Goal: Find specific page/section: Find specific page/section

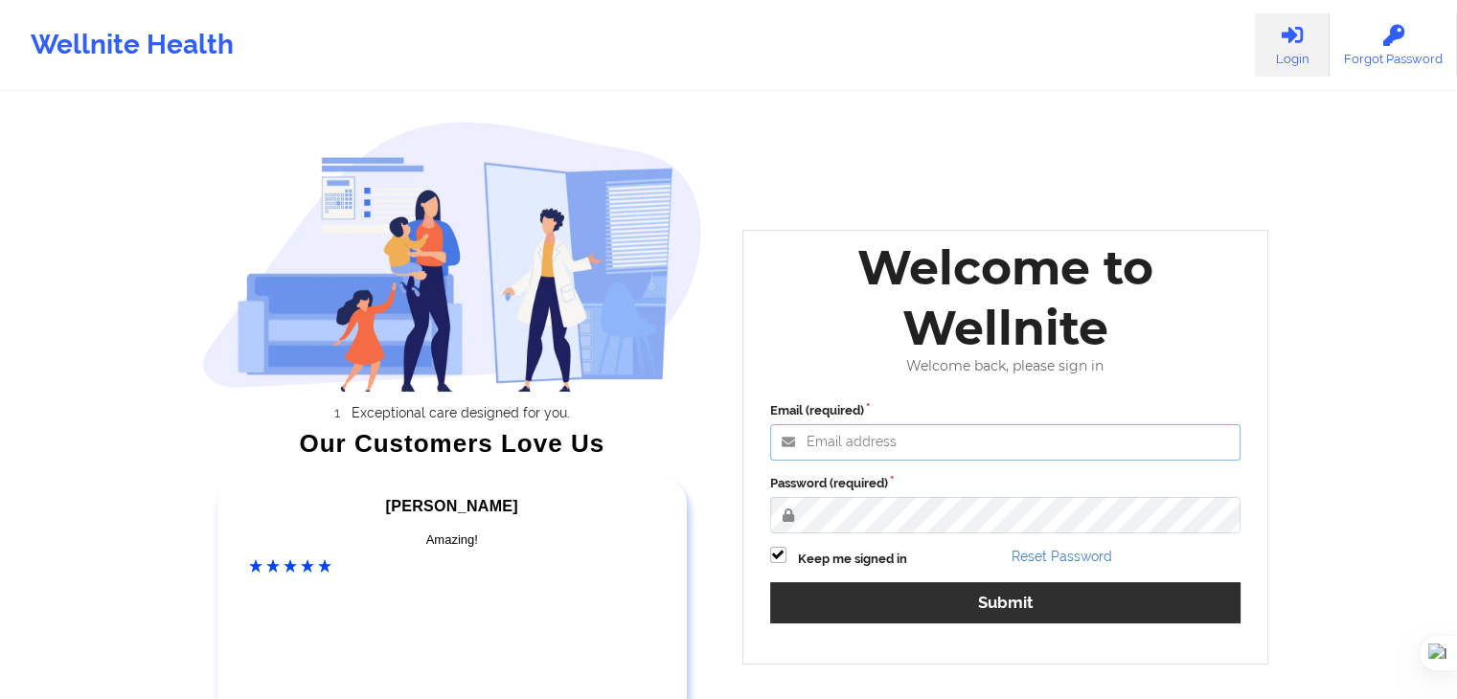
type input "[EMAIL_ADDRESS][DOMAIN_NAME]"
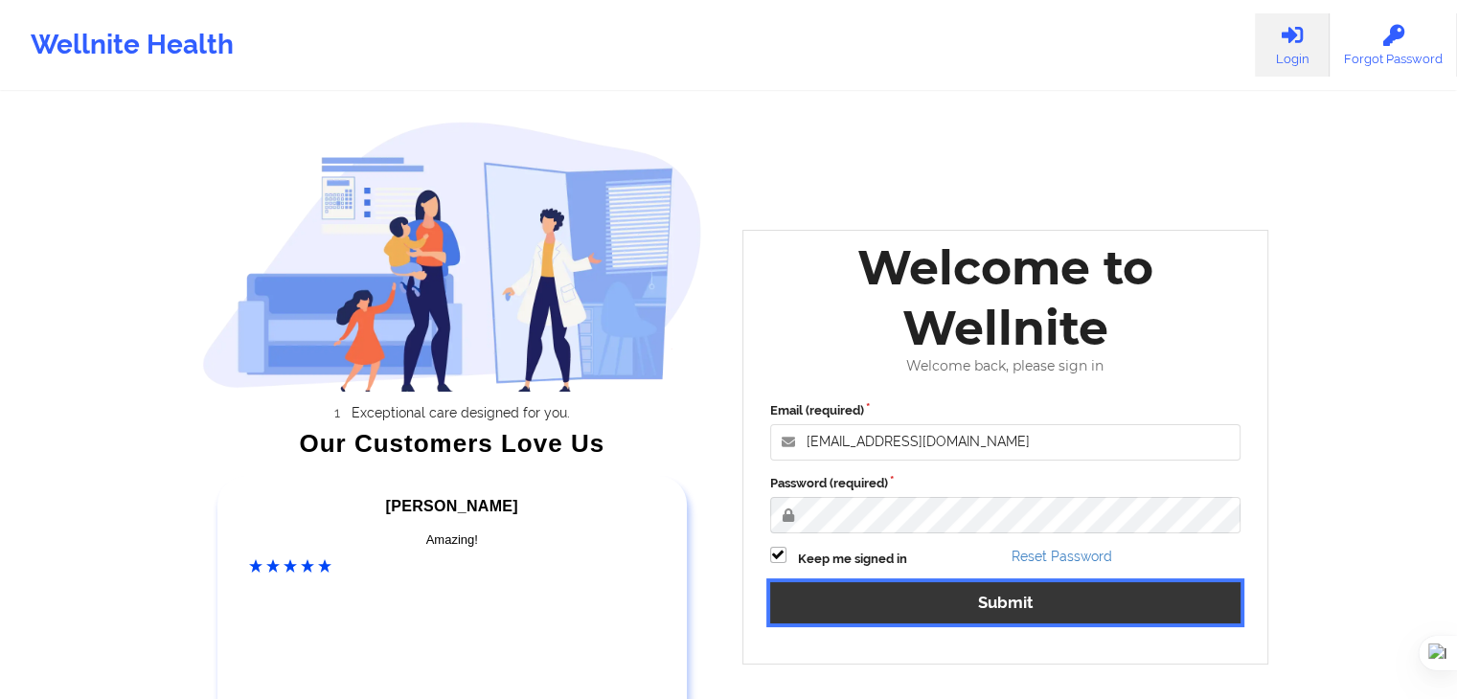
click at [1009, 598] on button "Submit" at bounding box center [1005, 602] width 471 height 41
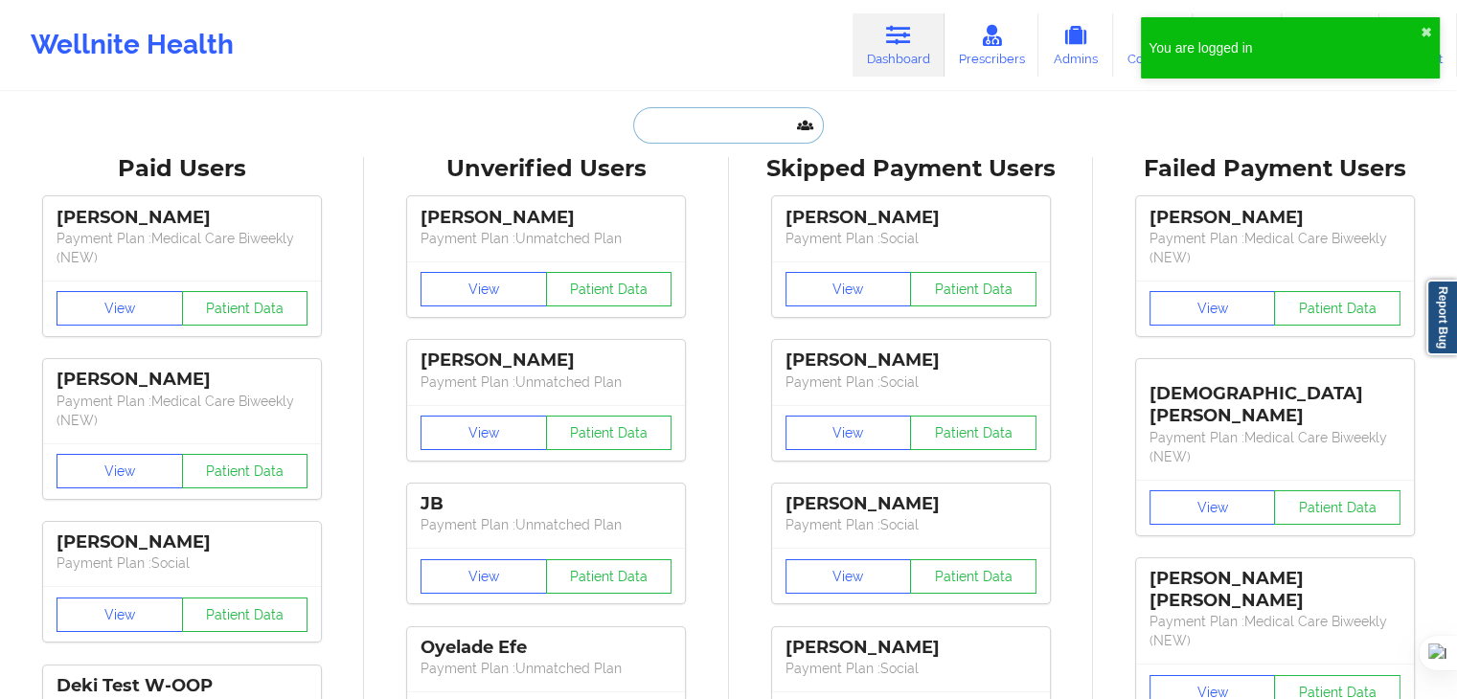
click at [708, 138] on input "text" at bounding box center [728, 125] width 190 height 36
paste input "[PHONE_NUMBER]"
type input "[PHONE_NUMBER]"
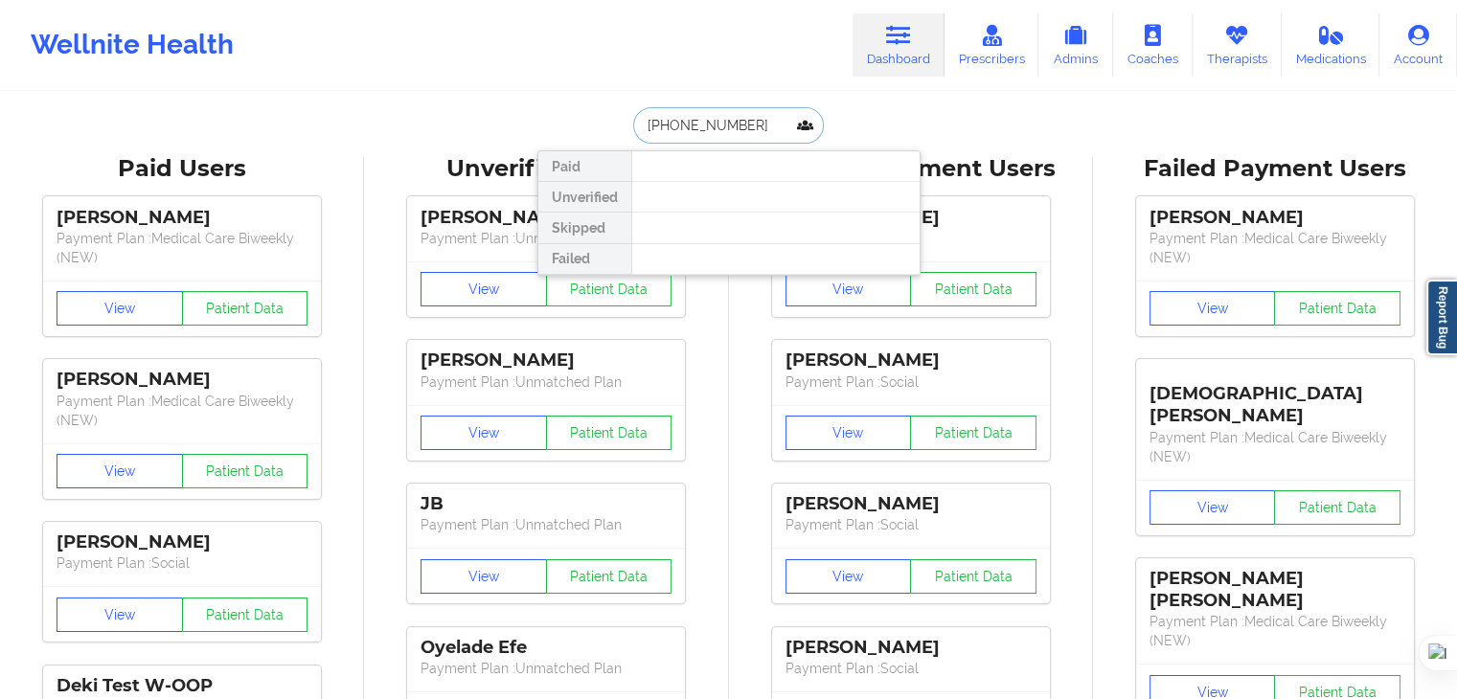
drag, startPoint x: 757, startPoint y: 117, endPoint x: 577, endPoint y: 123, distance: 180.1
click at [577, 123] on div "[PHONE_NUMBER] Paid Unverified Skipped Failed" at bounding box center [728, 125] width 383 height 36
